Goal: Task Accomplishment & Management: Use online tool/utility

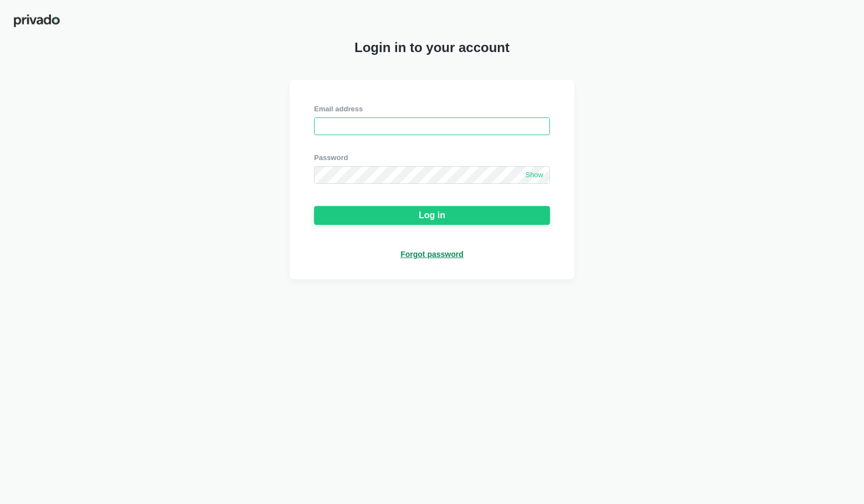
click at [338, 129] on input "email" at bounding box center [432, 126] width 236 height 18
paste input "[EMAIL_ADDRESS][DOMAIN_NAME]"
type input "[EMAIL_ADDRESS][DOMAIN_NAME]"
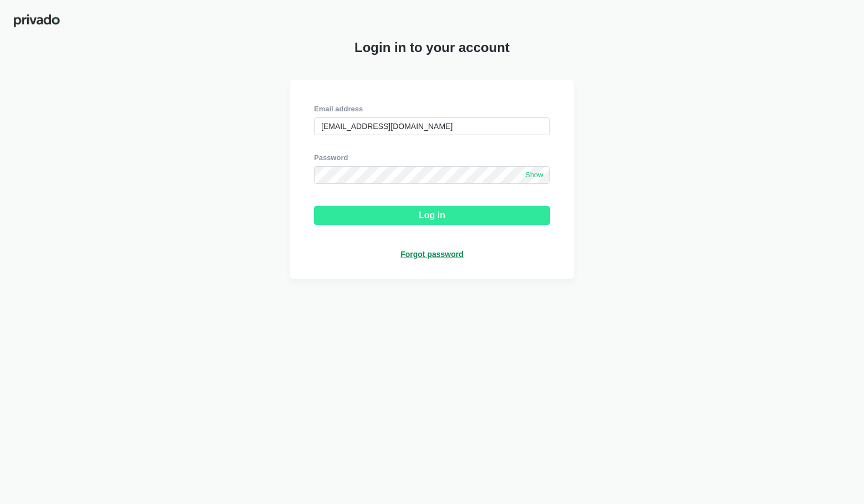
click at [357, 219] on button "Log in" at bounding box center [432, 215] width 236 height 19
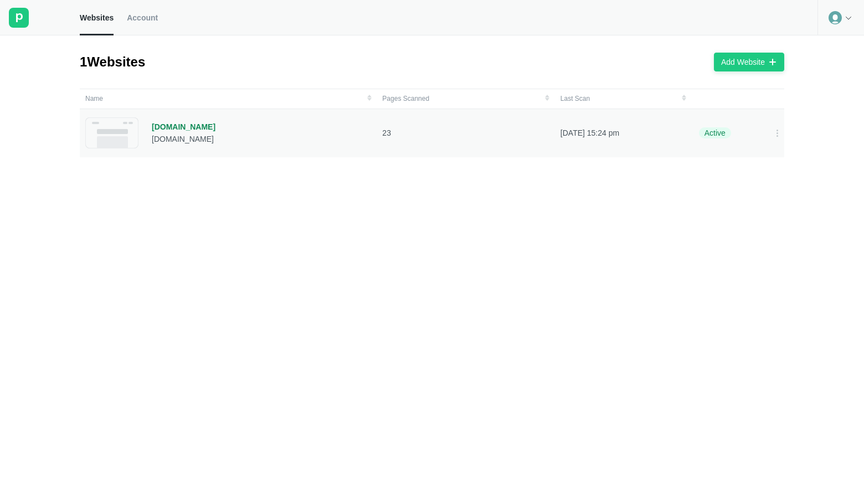
click at [176, 131] on div "[DOMAIN_NAME] [DOMAIN_NAME]" at bounding box center [184, 132] width 64 height 31
click at [174, 126] on div "[DOMAIN_NAME]" at bounding box center [184, 127] width 64 height 10
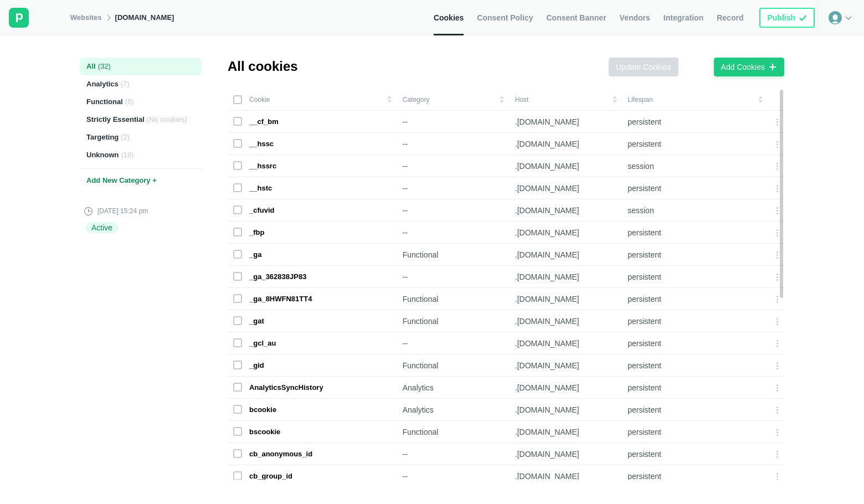
click at [845, 19] on icon at bounding box center [848, 17] width 9 height 9
click at [831, 16] on icon at bounding box center [834, 17] width 13 height 13
